Goal: Information Seeking & Learning: Compare options

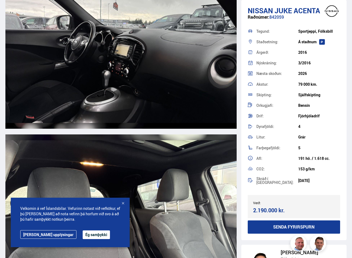
scroll to position [3216, 0]
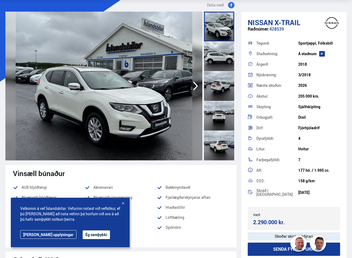
scroll to position [27, 0]
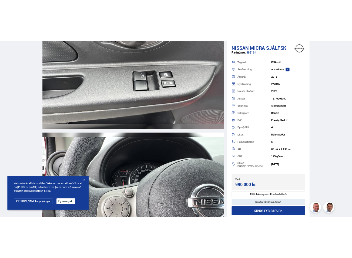
scroll to position [5087, 0]
